Goal: Obtain resource: Download file/media

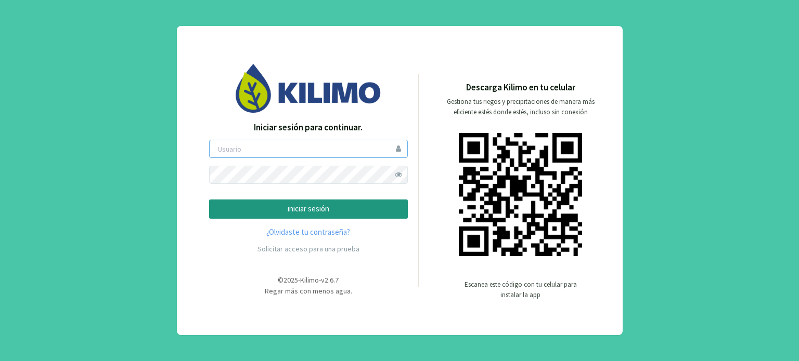
drag, startPoint x: 247, startPoint y: 158, endPoint x: 242, endPoint y: 139, distance: 19.9
click at [242, 139] on div "Iniciar sesión para continuar. iniciar sesión ¿Olvidaste tu contraseña? Solicit…" at bounding box center [308, 190] width 199 height 138
click at [243, 145] on input "email" at bounding box center [308, 149] width 199 height 18
type input "marianod"
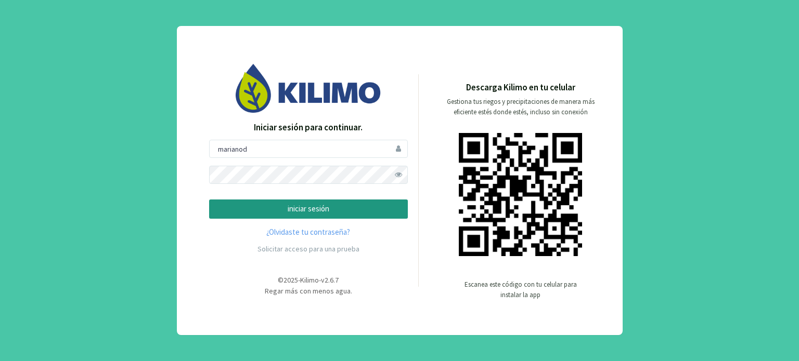
click at [209, 200] on button "iniciar sesión" at bounding box center [308, 209] width 199 height 19
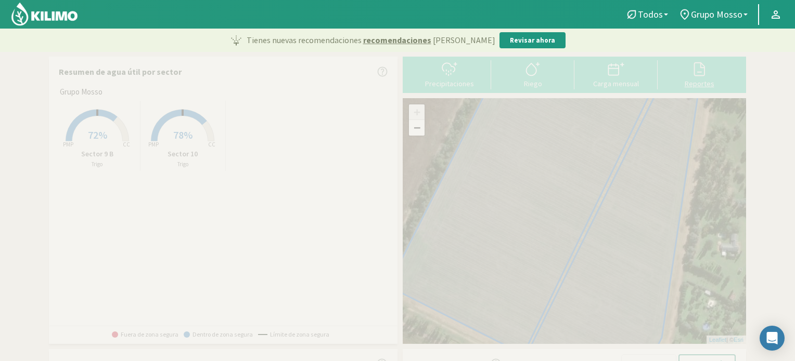
click at [689, 78] on button "Reportes" at bounding box center [698, 74] width 83 height 28
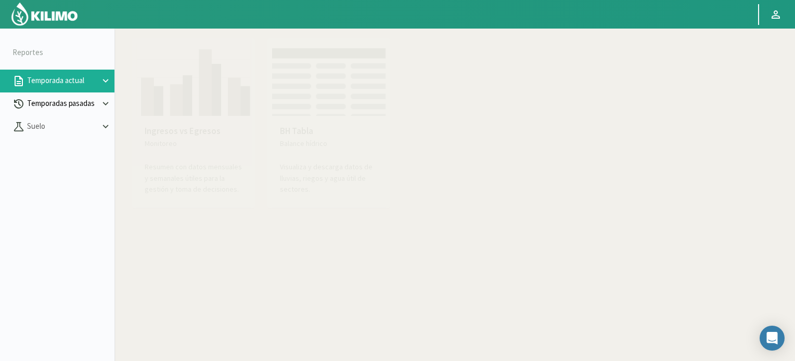
click at [104, 104] on icon at bounding box center [106, 104] width 6 height 4
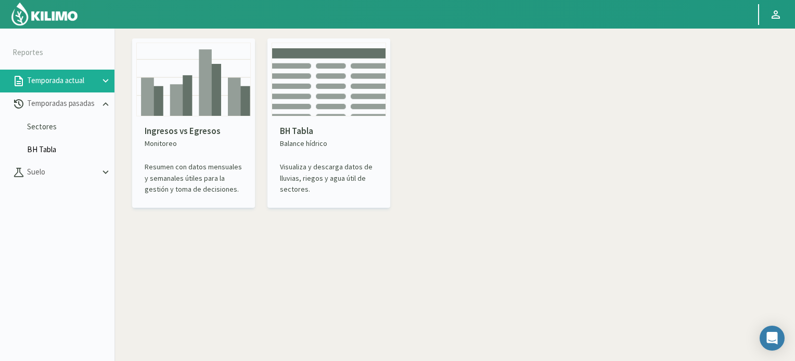
click at [51, 150] on link "BH Tabla" at bounding box center [70, 149] width 87 height 9
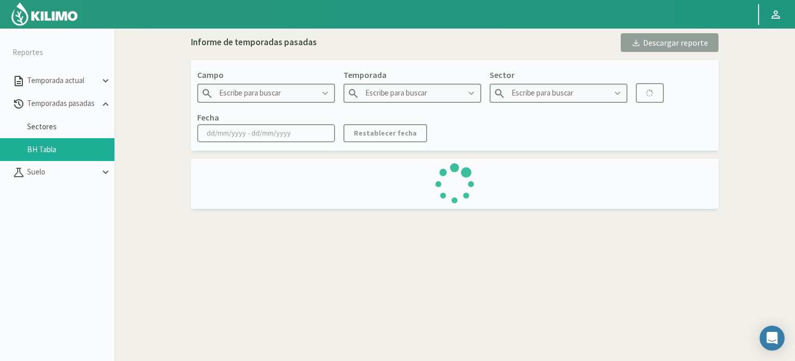
type input "Grupo Mosso"
type input "2023"
type input "Sector 9 B - Maiz"
type input "[DATE] - [DATE]"
click at [467, 90] on icon at bounding box center [471, 93] width 11 height 11
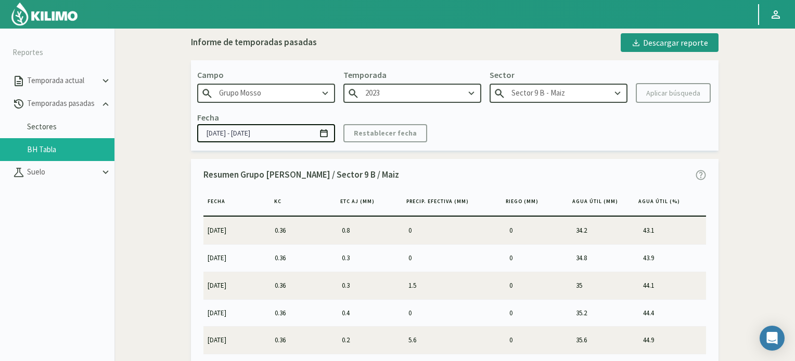
click at [467, 90] on icon at bounding box center [471, 93] width 11 height 11
click at [432, 133] on div "2024" at bounding box center [412, 132] width 137 height 19
type input "2024"
type input "Sector 9 B - Maiz 1°"
click at [623, 97] on icon at bounding box center [617, 93] width 11 height 11
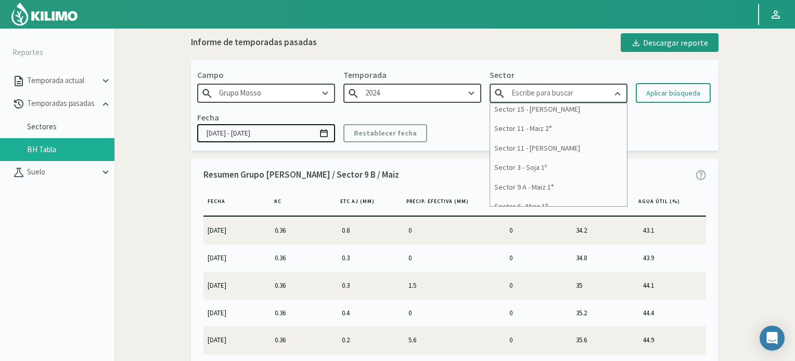
scroll to position [393, 0]
click at [552, 135] on div "Sector 11 - Maiz 2°" at bounding box center [558, 128] width 137 height 19
type input "Sector 11 - Maiz 2°"
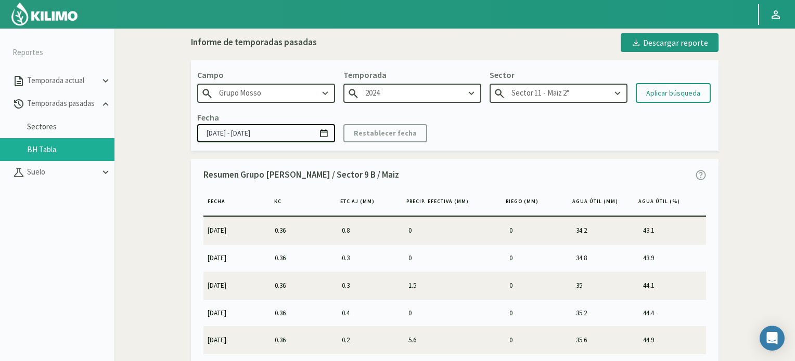
click at [227, 133] on input "[DATE] - [DATE]" at bounding box center [266, 133] width 138 height 18
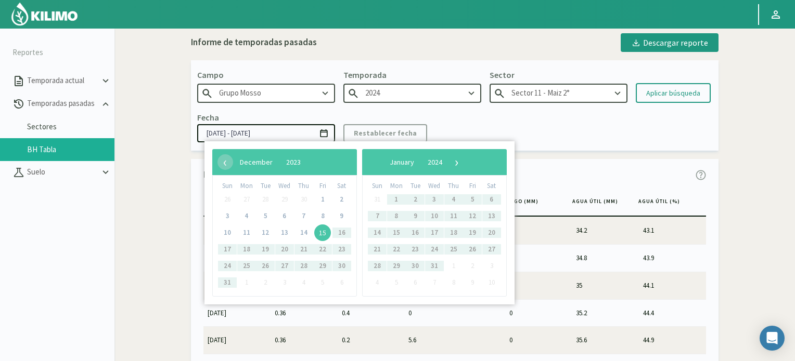
click at [323, 160] on bs-datepicker-navigation-view "‹ ​ December ​ 2023 ​ ›" at bounding box center [270, 159] width 106 height 9
click at [464, 160] on span "›" at bounding box center [457, 162] width 16 height 16
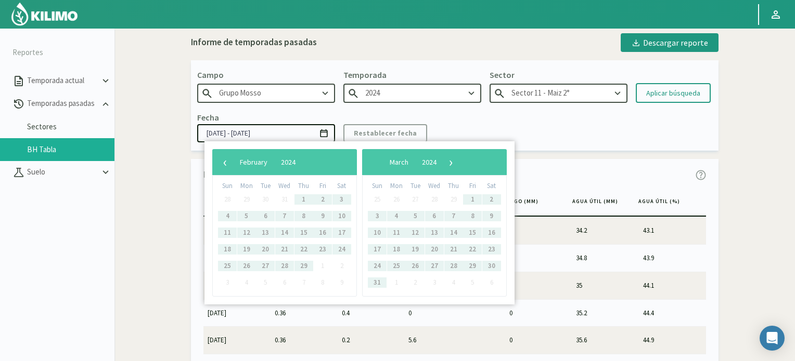
click at [459, 160] on span "›" at bounding box center [451, 162] width 16 height 16
click at [227, 165] on span "‹" at bounding box center [225, 162] width 16 height 16
click at [468, 164] on span "›" at bounding box center [460, 162] width 16 height 16
click at [454, 164] on span "›" at bounding box center [446, 162] width 16 height 16
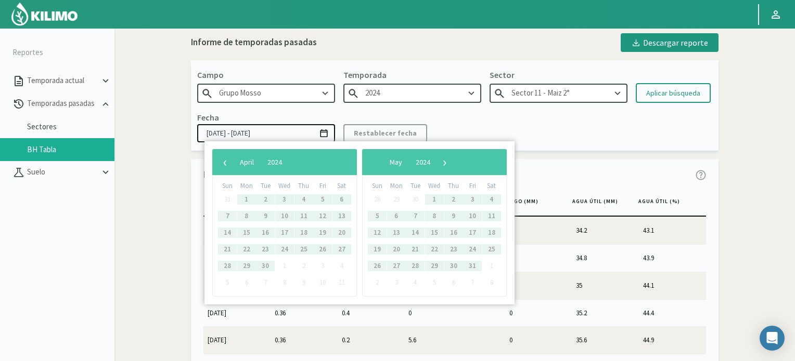
click at [453, 164] on span "›" at bounding box center [445, 162] width 16 height 16
click at [472, 122] on div "Fecha [DATE] - [DATE] Restablecer fecha" at bounding box center [454, 126] width 515 height 31
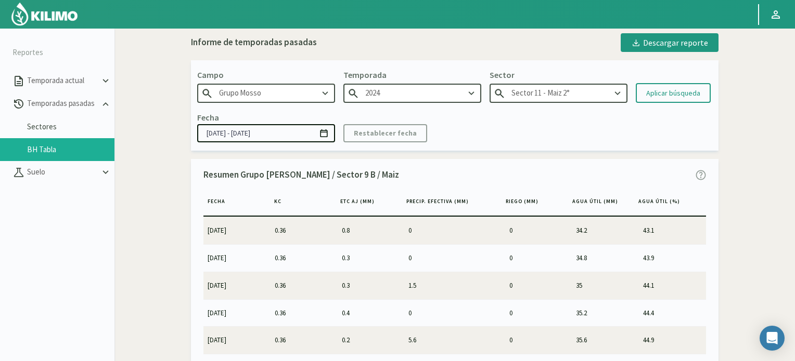
click at [472, 92] on icon at bounding box center [471, 93] width 11 height 11
click at [425, 130] on div "2024" at bounding box center [412, 132] width 137 height 19
type input "2024"
type input "Sector 9 B - Maiz 1°"
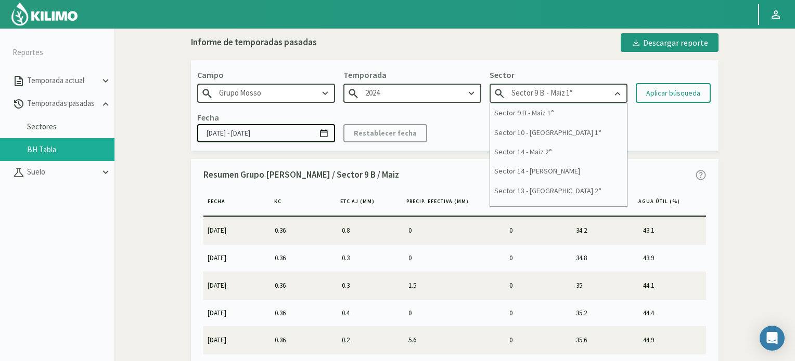
click at [589, 91] on input "Sector 9 B - Maiz 1°" at bounding box center [558, 93] width 138 height 19
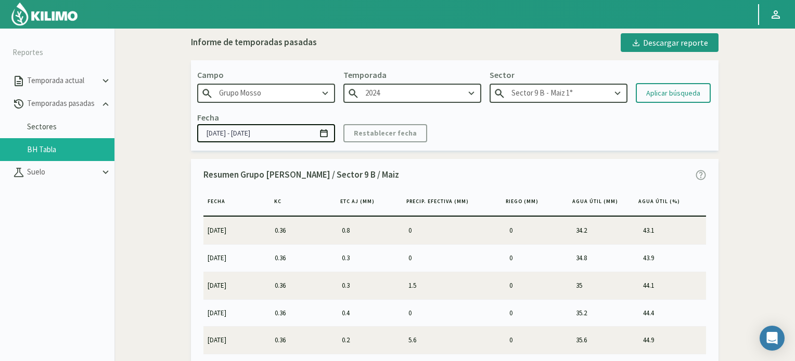
click at [237, 133] on input "[DATE] - [DATE]" at bounding box center [266, 133] width 138 height 18
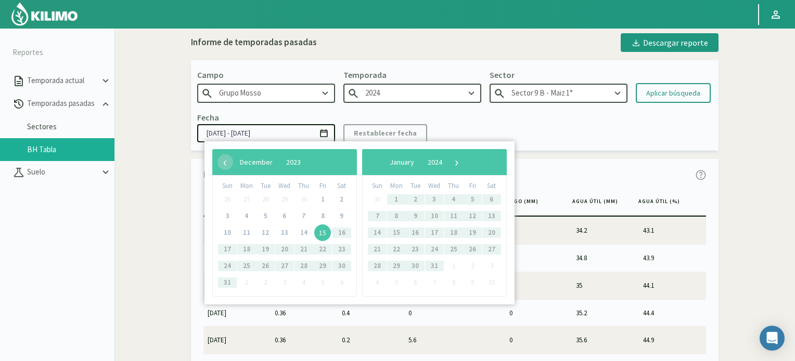
click at [260, 233] on span "12" at bounding box center [265, 233] width 17 height 17
click at [265, 235] on span "12" at bounding box center [265, 233] width 17 height 17
click at [464, 162] on span "›" at bounding box center [457, 162] width 16 height 16
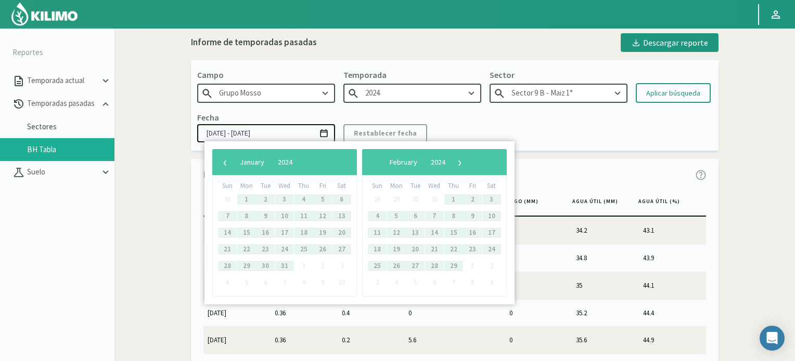
click at [468, 162] on span "›" at bounding box center [460, 162] width 16 height 16
click at [459, 162] on span "›" at bounding box center [451, 162] width 16 height 16
click at [454, 162] on span "›" at bounding box center [446, 162] width 16 height 16
click at [453, 162] on span "›" at bounding box center [445, 162] width 16 height 16
click at [505, 136] on div "Fecha [DATE] - [DATE] Restablecer fecha" at bounding box center [454, 126] width 515 height 31
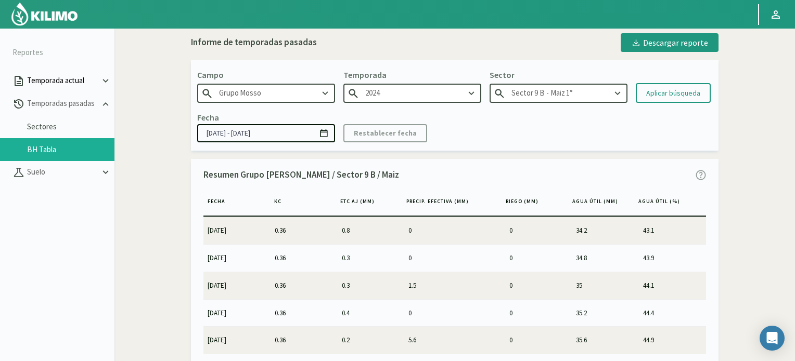
click at [103, 81] on icon at bounding box center [105, 80] width 11 height 11
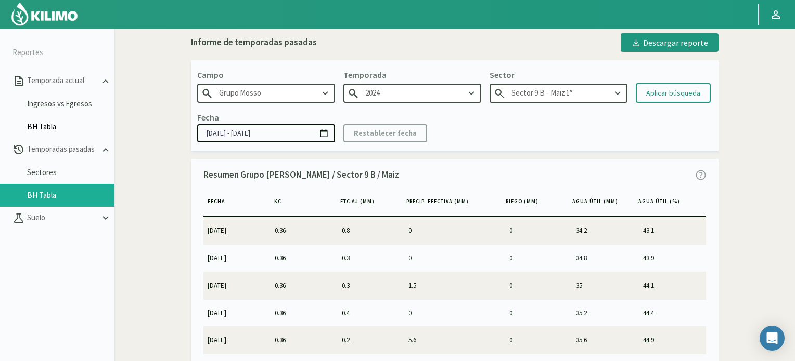
click at [35, 127] on link "BH Tabla" at bounding box center [70, 126] width 87 height 9
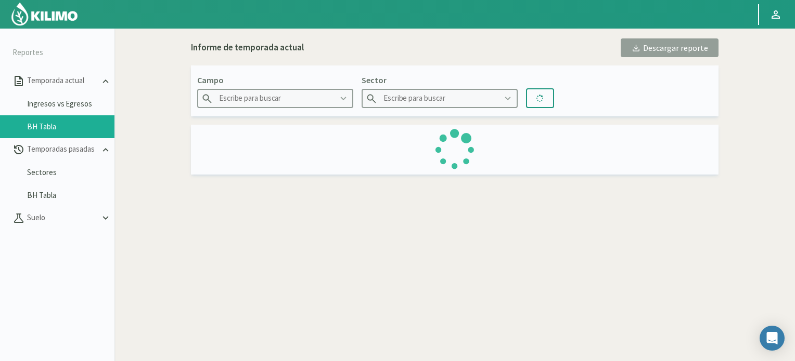
type input "Grupo Mosso"
type input "Sector 10"
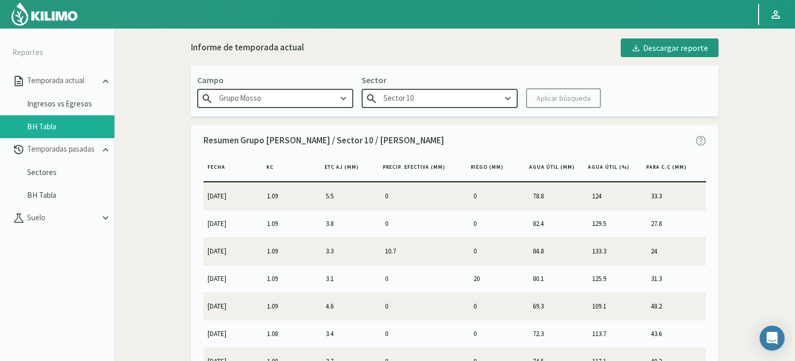
click at [509, 96] on icon at bounding box center [507, 98] width 11 height 11
click at [506, 67] on div "Campo Grupo [PERSON_NAME] Sector Sector 10 Sector 9 B Aplicar búsqueda" at bounding box center [454, 91] width 527 height 51
type input "Sector 10"
click at [105, 215] on icon at bounding box center [105, 218] width 11 height 11
click at [40, 197] on link "BH Tabla" at bounding box center [70, 195] width 87 height 9
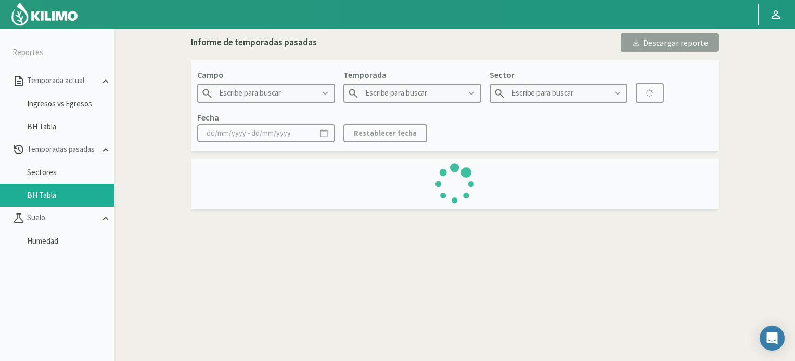
type input "Grupo Mosso"
type input "2023"
type input "Sector 9 B - Maiz"
type input "[DATE] - [DATE]"
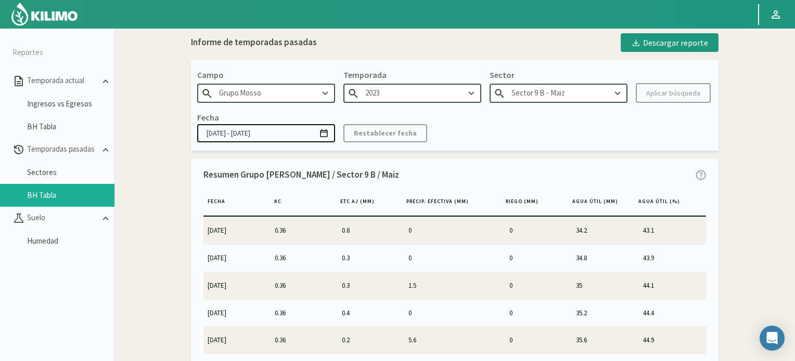
click at [470, 95] on icon at bounding box center [471, 93] width 11 height 11
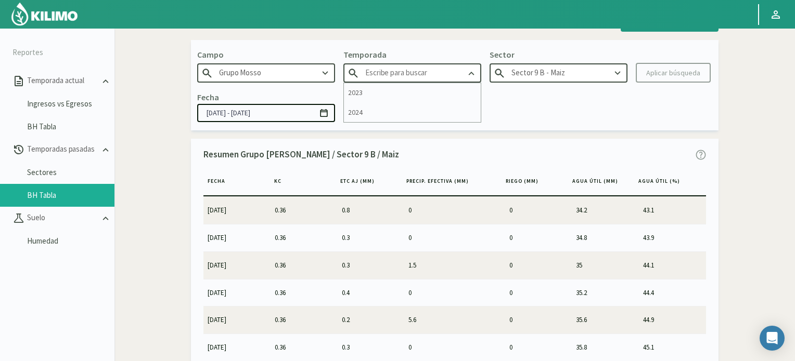
scroll to position [25, 0]
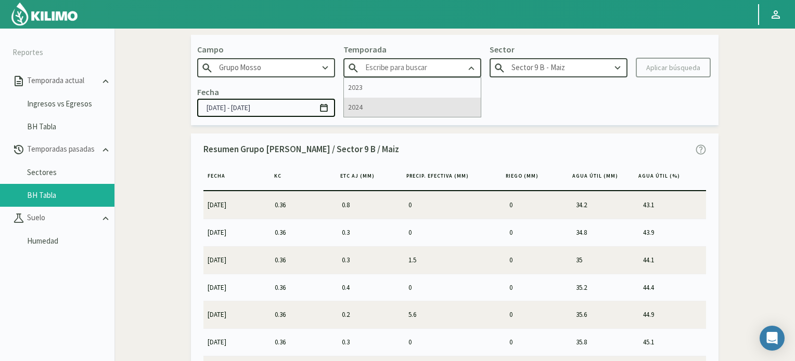
click at [422, 100] on div "2024" at bounding box center [412, 107] width 137 height 19
type input "2024"
type input "Sector 9 B - Maiz 1°"
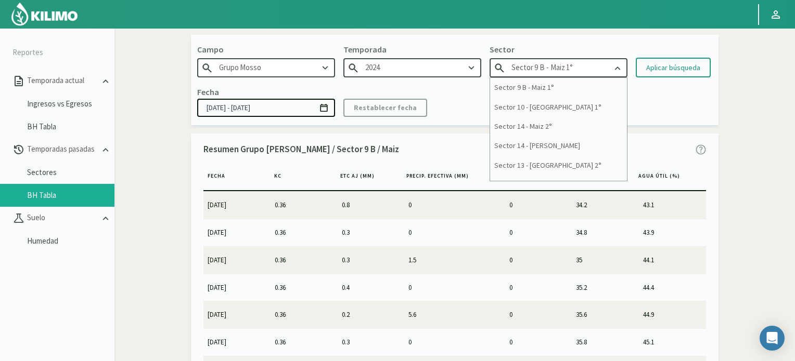
click at [558, 69] on input "Sector 9 B - Maiz 1°" at bounding box center [558, 67] width 138 height 19
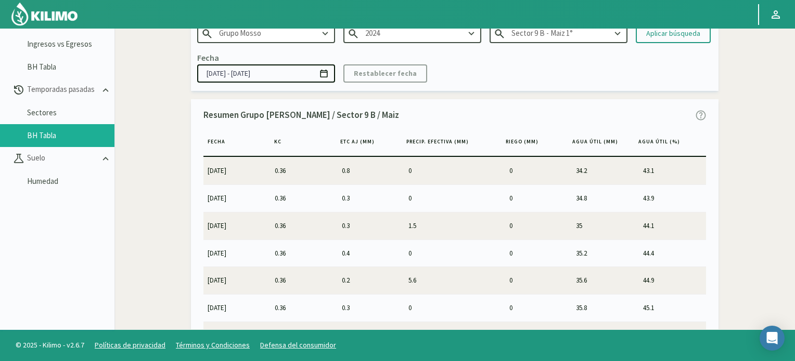
scroll to position [0, 0]
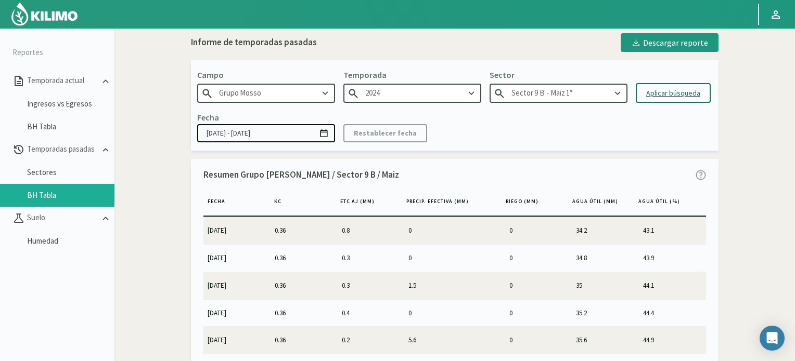
click at [674, 93] on div "Aplicar búsqueda" at bounding box center [673, 93] width 54 height 11
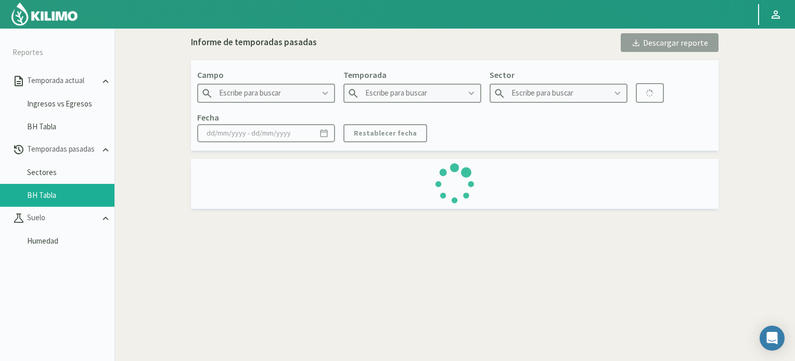
type input "Grupo Mosso"
type input "2024"
type input "Sector 9 B - Maiz 1°"
type input "[DATE] - [DATE]"
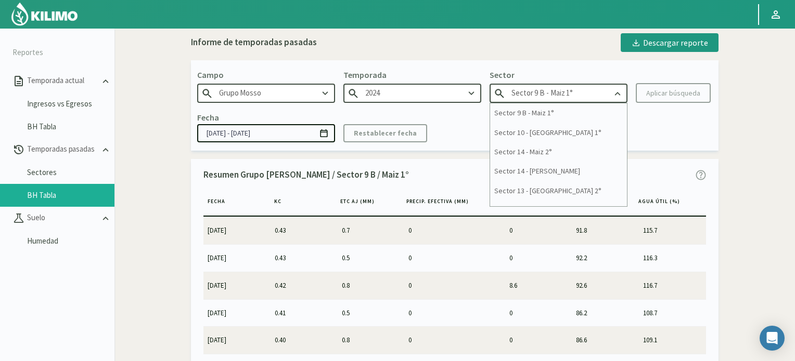
click at [593, 93] on input "Sector 9 B - Maiz 1°" at bounding box center [558, 93] width 138 height 19
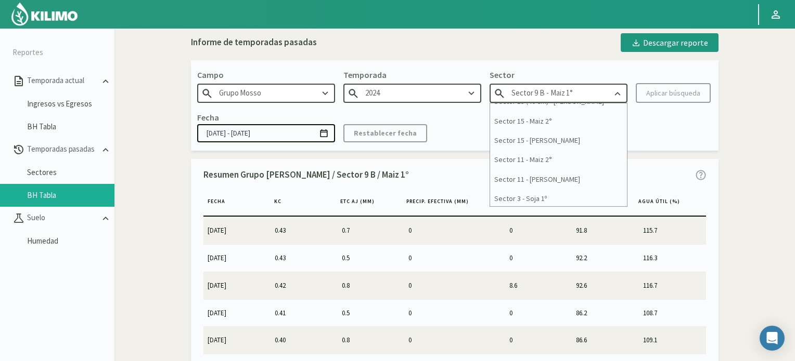
scroll to position [368, 0]
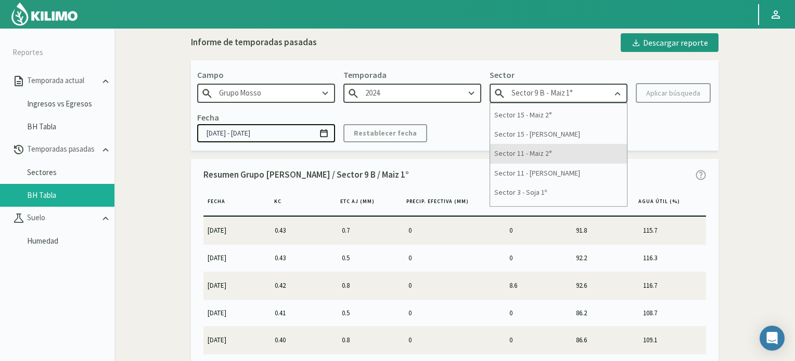
click at [564, 153] on div "Sector 11 - Maiz 2°" at bounding box center [558, 153] width 137 height 19
type input "Sector 11 - Maiz 2°"
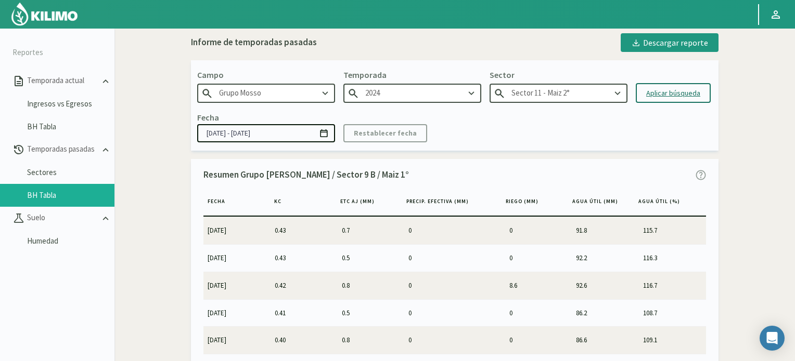
click at [661, 95] on div "Aplicar búsqueda" at bounding box center [673, 93] width 54 height 11
click at [326, 134] on icon at bounding box center [324, 133] width 10 height 10
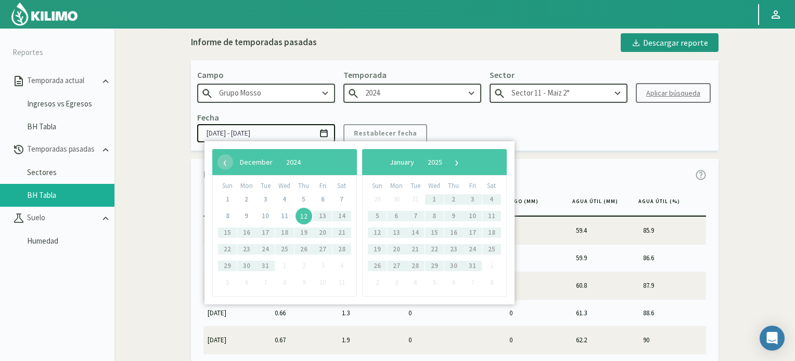
click at [266, 219] on span "10" at bounding box center [265, 216] width 17 height 17
click at [464, 164] on span "›" at bounding box center [457, 162] width 16 height 16
click at [468, 164] on span "›" at bounding box center [460, 162] width 16 height 16
click at [459, 164] on span "›" at bounding box center [451, 162] width 16 height 16
click at [454, 164] on span "›" at bounding box center [446, 162] width 16 height 16
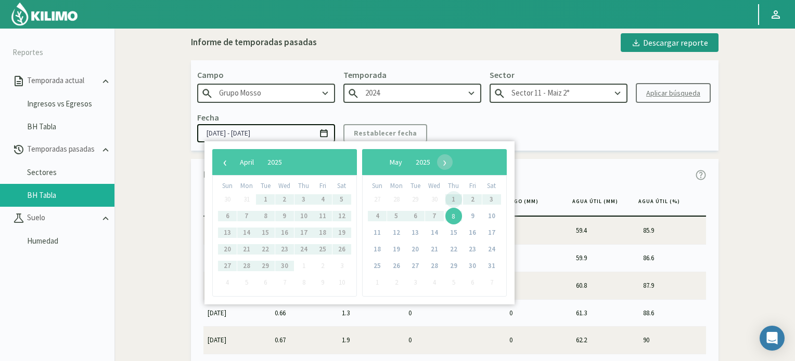
click at [455, 200] on span "1" at bounding box center [453, 199] width 17 height 17
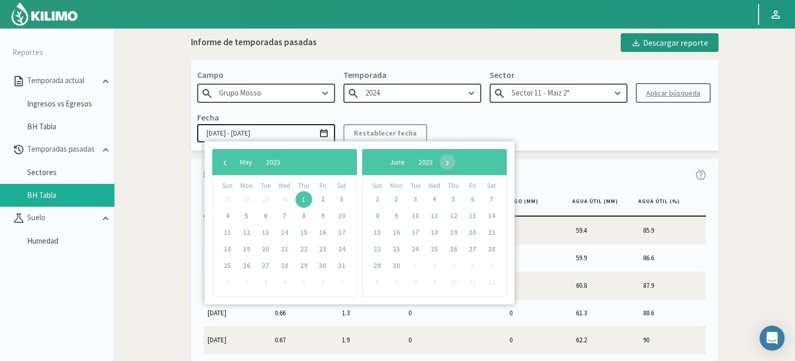
click at [449, 128] on div "Fecha [DATE] - [DATE] Restablecer fecha" at bounding box center [454, 126] width 515 height 31
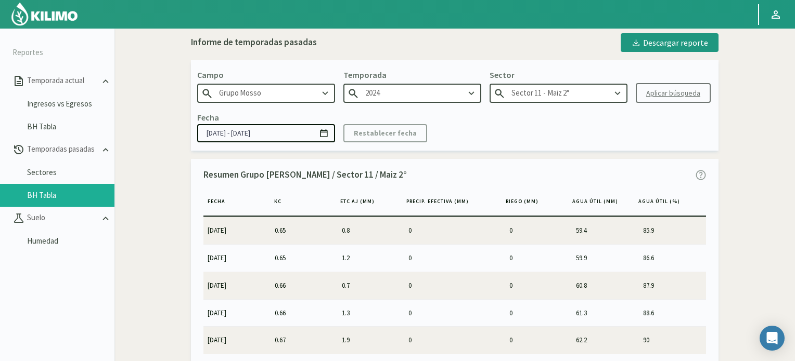
click at [405, 127] on kil-button "Restablecer fecha" at bounding box center [385, 133] width 84 height 18
click at [261, 133] on input "[DATE] - [DATE]" at bounding box center [266, 133] width 138 height 18
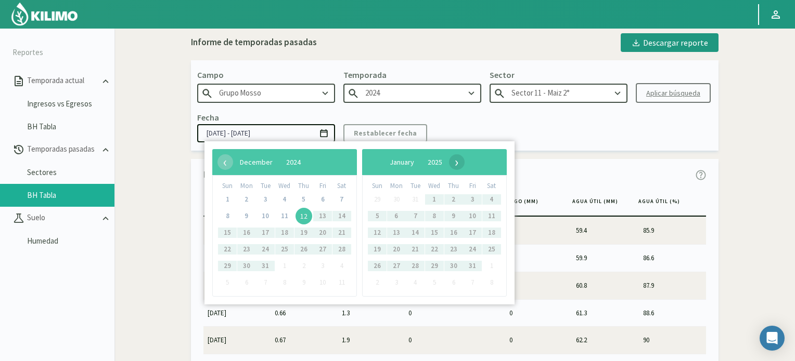
click at [464, 163] on span "›" at bounding box center [457, 162] width 16 height 16
click at [468, 163] on span "›" at bounding box center [460, 162] width 16 height 16
click at [454, 163] on span "›" at bounding box center [446, 162] width 16 height 16
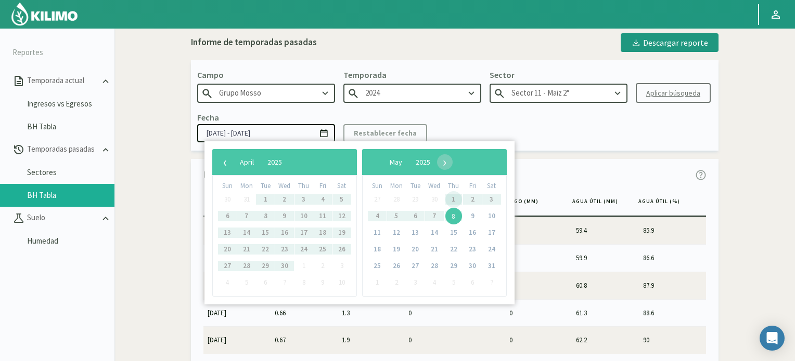
click at [453, 202] on span "1" at bounding box center [453, 199] width 17 height 17
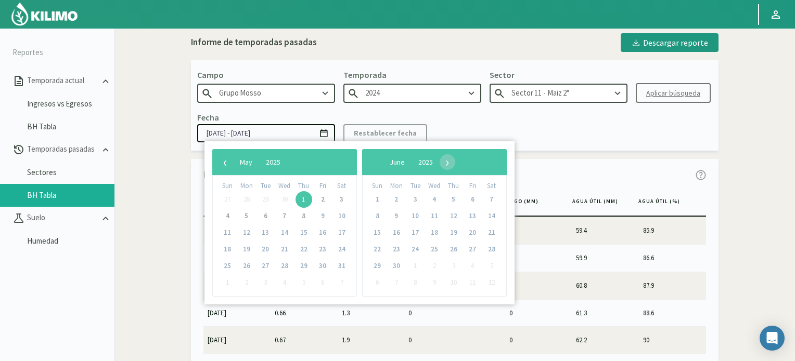
click at [378, 131] on kil-button "Restablecer fecha" at bounding box center [385, 133] width 84 height 18
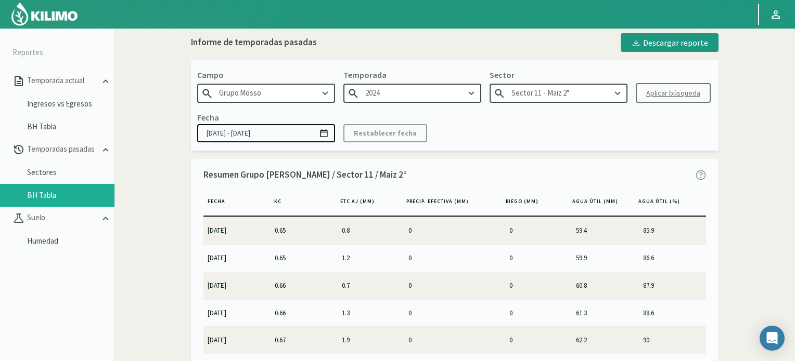
click at [378, 131] on kil-button "Restablecer fecha" at bounding box center [385, 133] width 84 height 18
click at [325, 132] on icon at bounding box center [324, 133] width 10 height 10
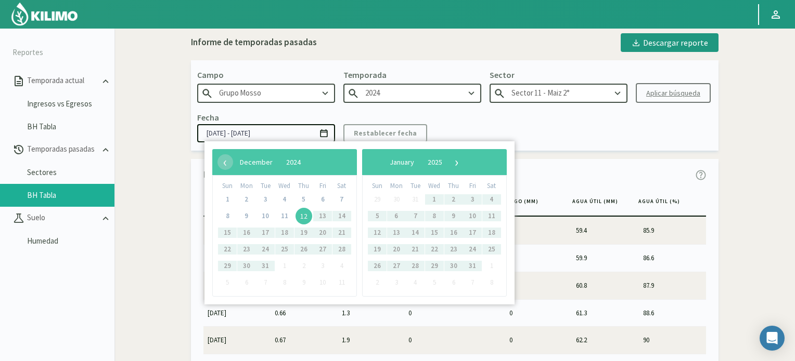
click at [304, 217] on span "12" at bounding box center [303, 216] width 17 height 17
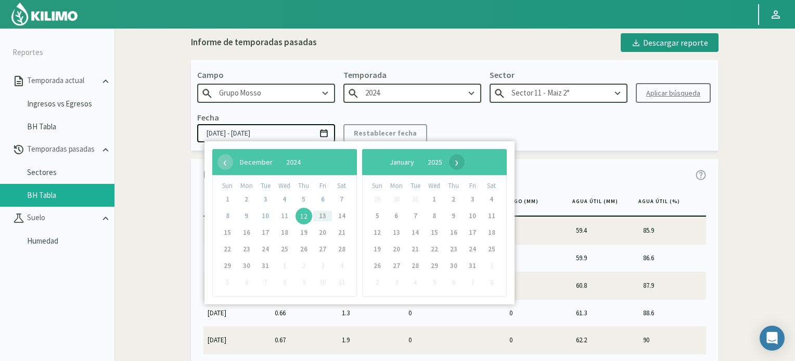
click at [464, 162] on span "›" at bounding box center [457, 162] width 16 height 16
click at [468, 162] on span "›" at bounding box center [460, 162] width 16 height 16
click at [459, 162] on span "›" at bounding box center [451, 162] width 16 height 16
click at [454, 162] on span "›" at bounding box center [446, 162] width 16 height 16
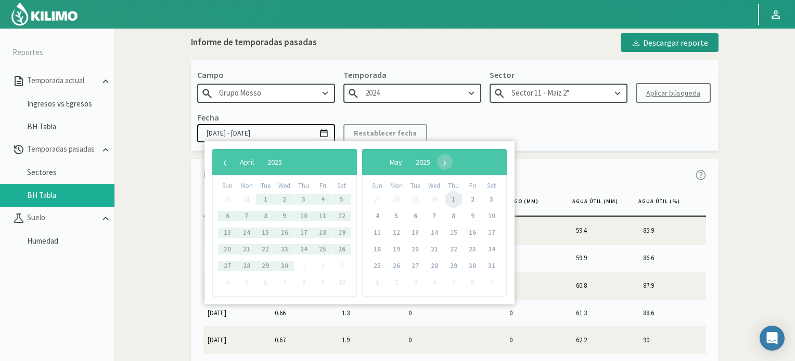
click at [449, 198] on span "1" at bounding box center [453, 199] width 17 height 17
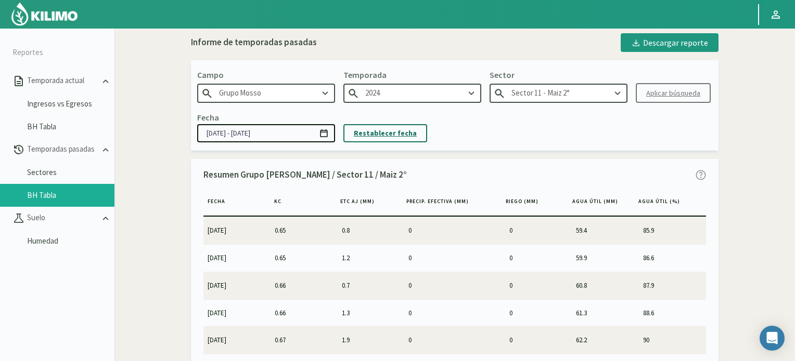
click at [381, 128] on p "Restablecer fecha" at bounding box center [385, 133] width 63 height 12
type input "[DATE] - [DATE]"
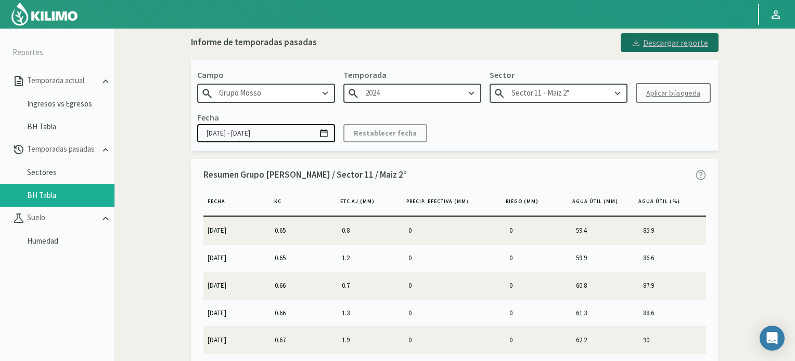
click at [678, 45] on div "Descargar reporte" at bounding box center [669, 42] width 77 height 12
click at [515, 66] on div "Campo Grupo [PERSON_NAME] Temporada 2024 Sector Sector 11 - [GEOGRAPHIC_DATA] 2…" at bounding box center [454, 105] width 527 height 90
click at [618, 91] on icon at bounding box center [617, 93] width 11 height 11
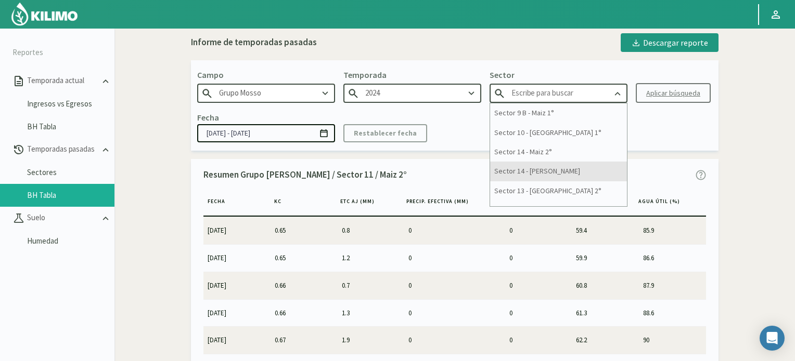
scroll to position [37, 0]
click at [56, 15] on img at bounding box center [44, 14] width 68 height 25
